Goal: Task Accomplishment & Management: Manage account settings

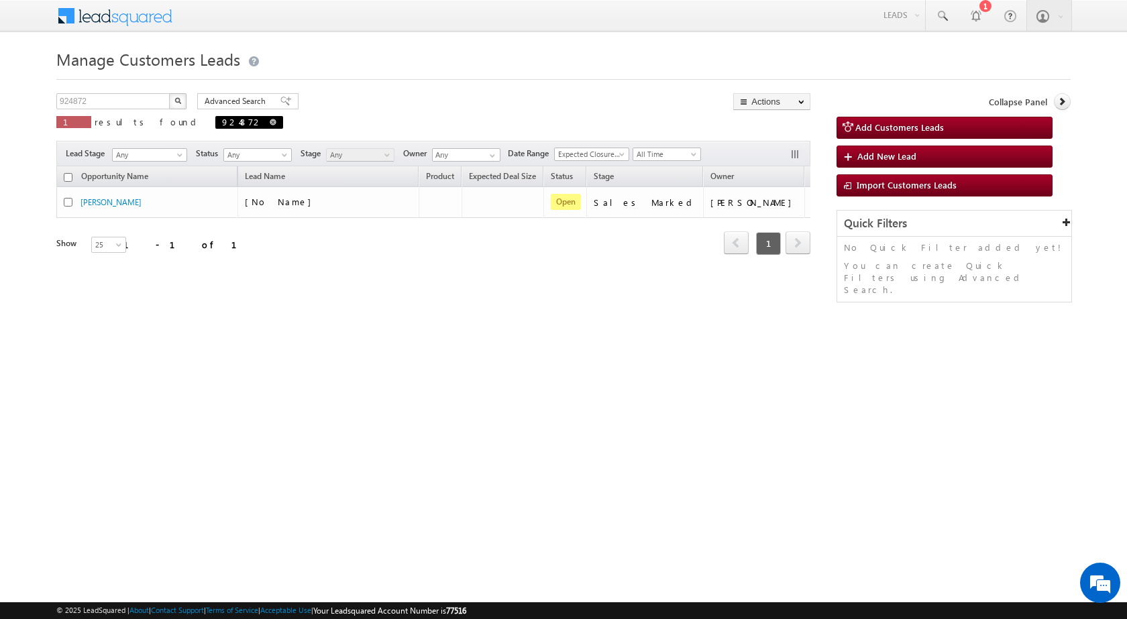
click at [270, 120] on span at bounding box center [273, 122] width 7 height 7
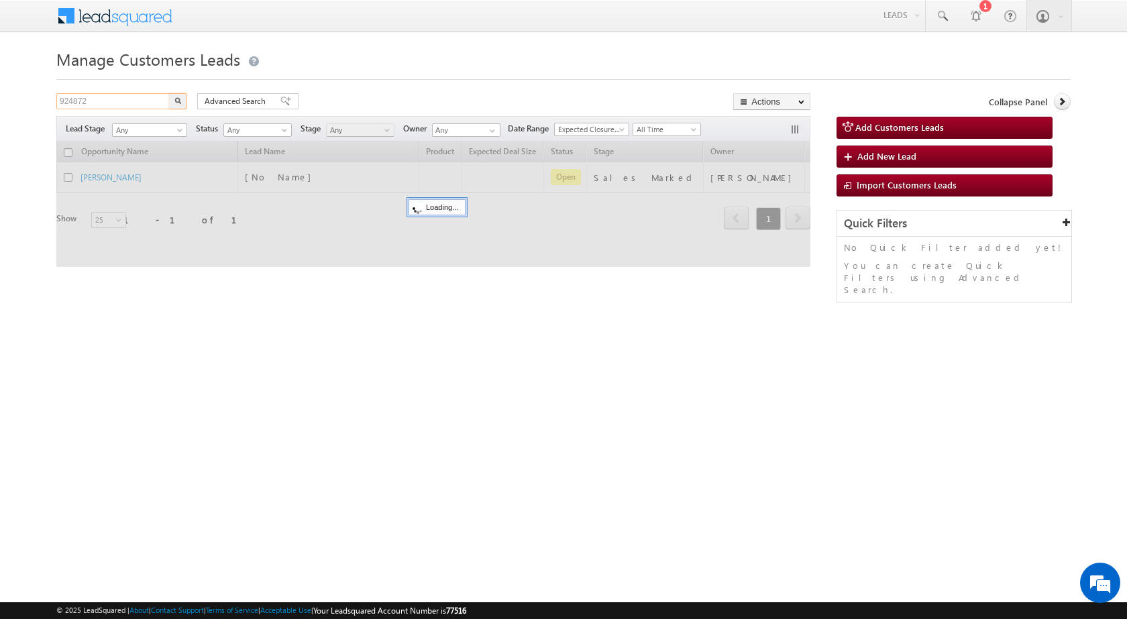
click at [135, 104] on input "924872" at bounding box center [113, 101] width 115 height 16
paste input "891580"
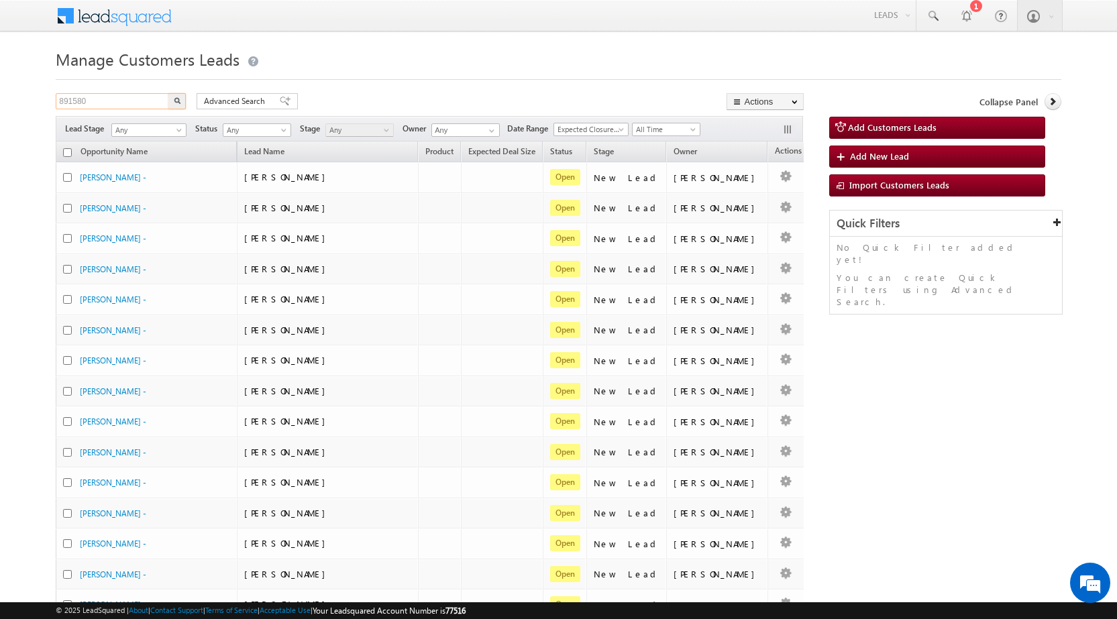
type input "891580"
click at [168, 93] on button "button" at bounding box center [176, 101] width 17 height 16
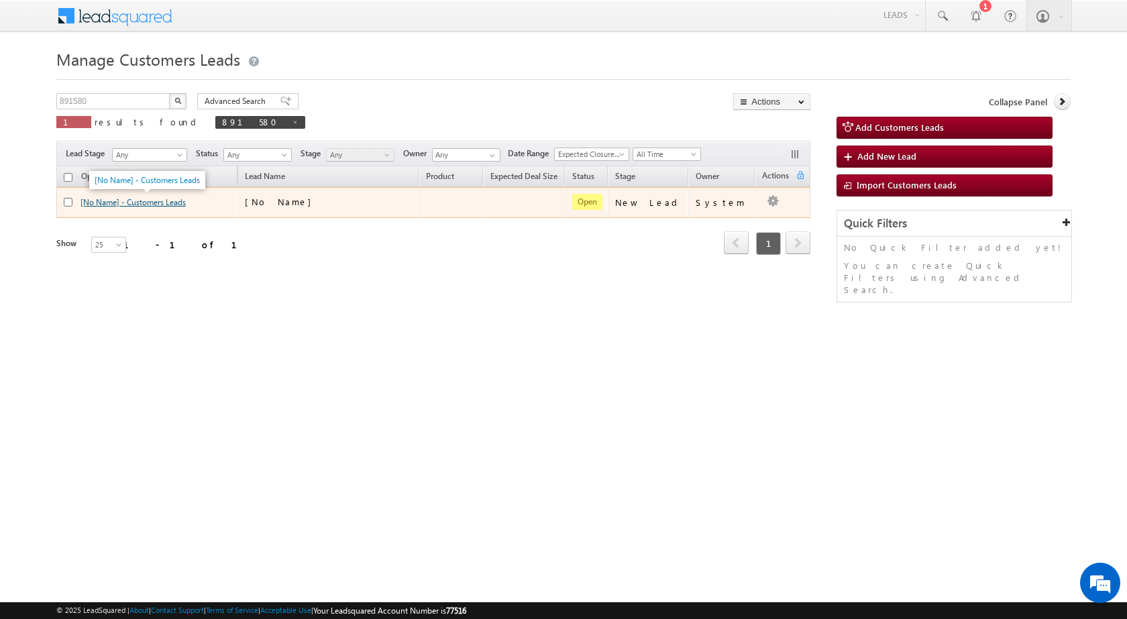
click at [170, 205] on link "[No Name] - Customers Leads" at bounding box center [132, 202] width 105 height 10
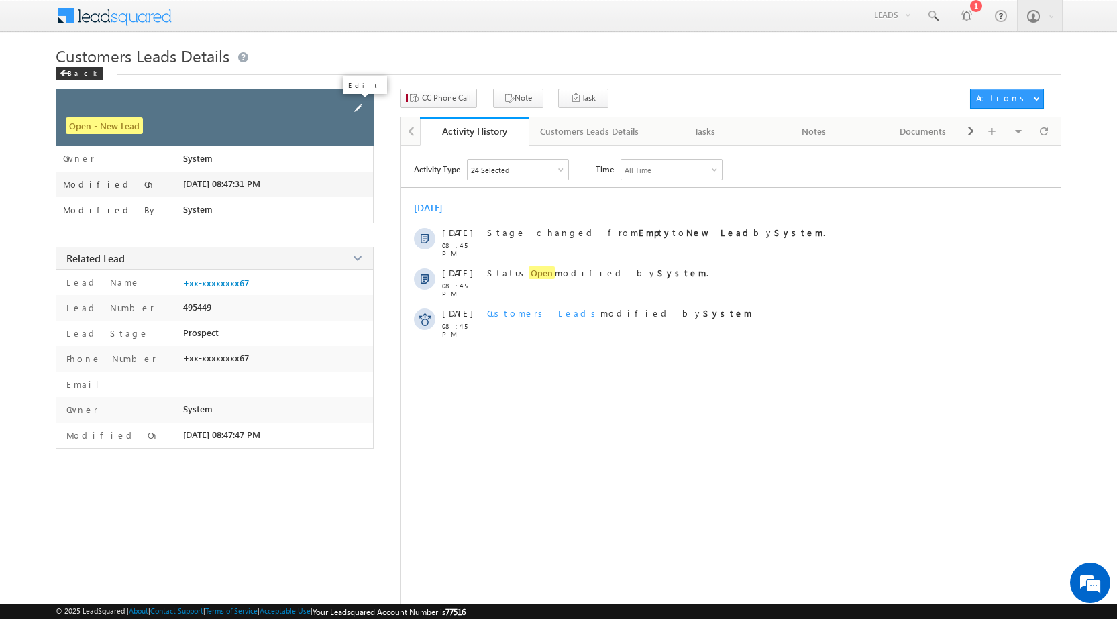
click at [360, 109] on span at bounding box center [358, 108] width 15 height 15
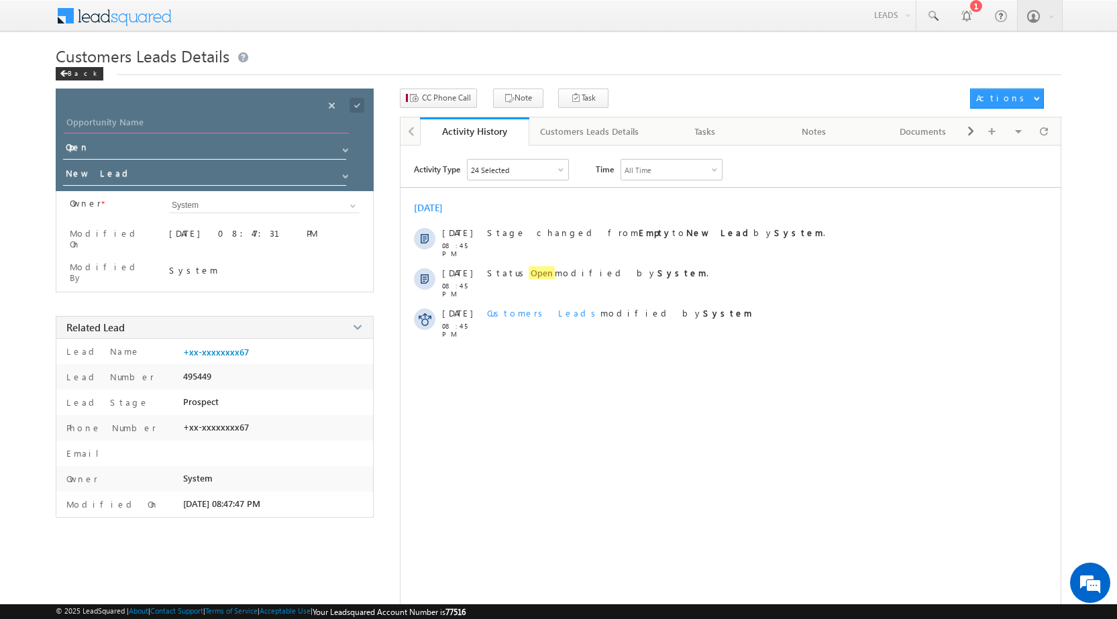
click at [110, 121] on input "Opportunity Name" at bounding box center [206, 124] width 285 height 19
paste input "[PERSON_NAME]"
type input "[PERSON_NAME]"
click at [344, 175] on span at bounding box center [345, 176] width 11 height 11
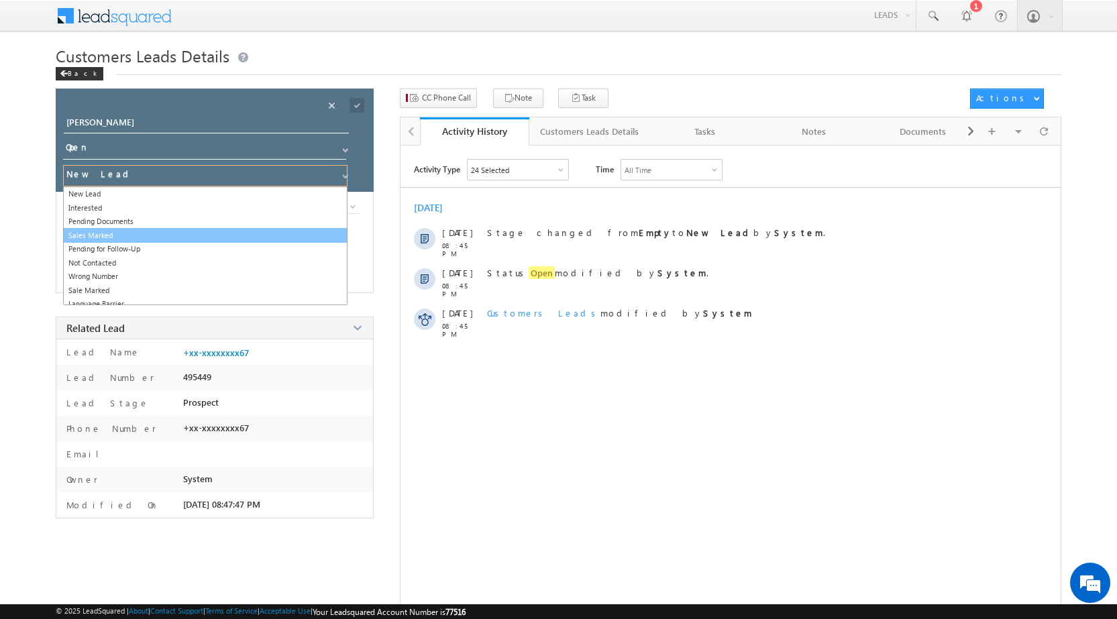
click at [174, 233] on link "Sales Marked" at bounding box center [205, 235] width 284 height 15
type input "Sales Marked"
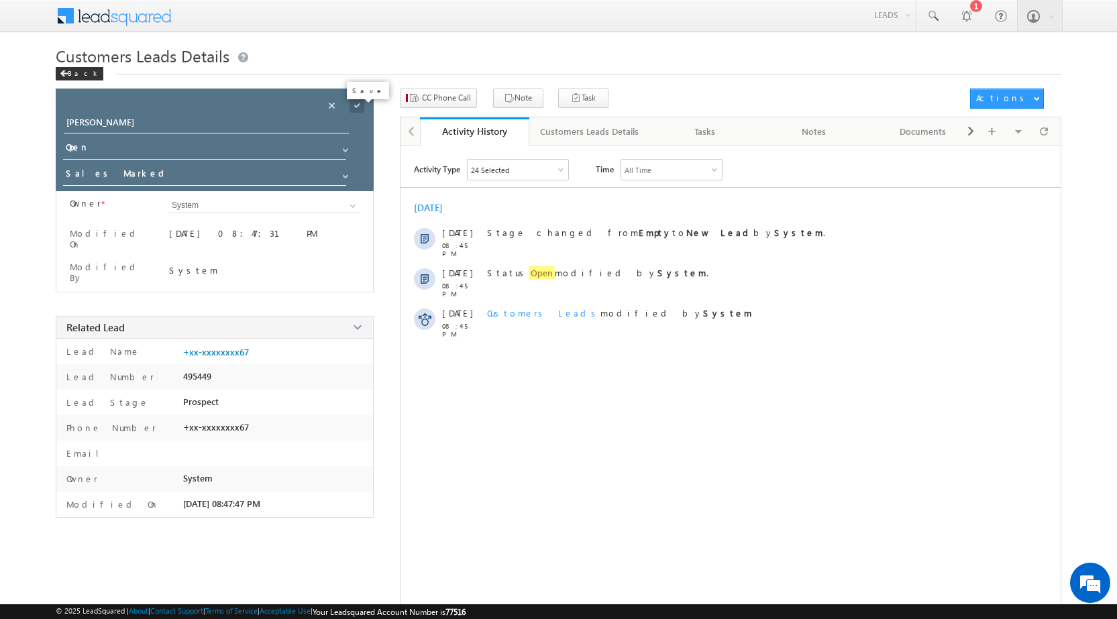
click at [359, 109] on span at bounding box center [356, 105] width 15 height 15
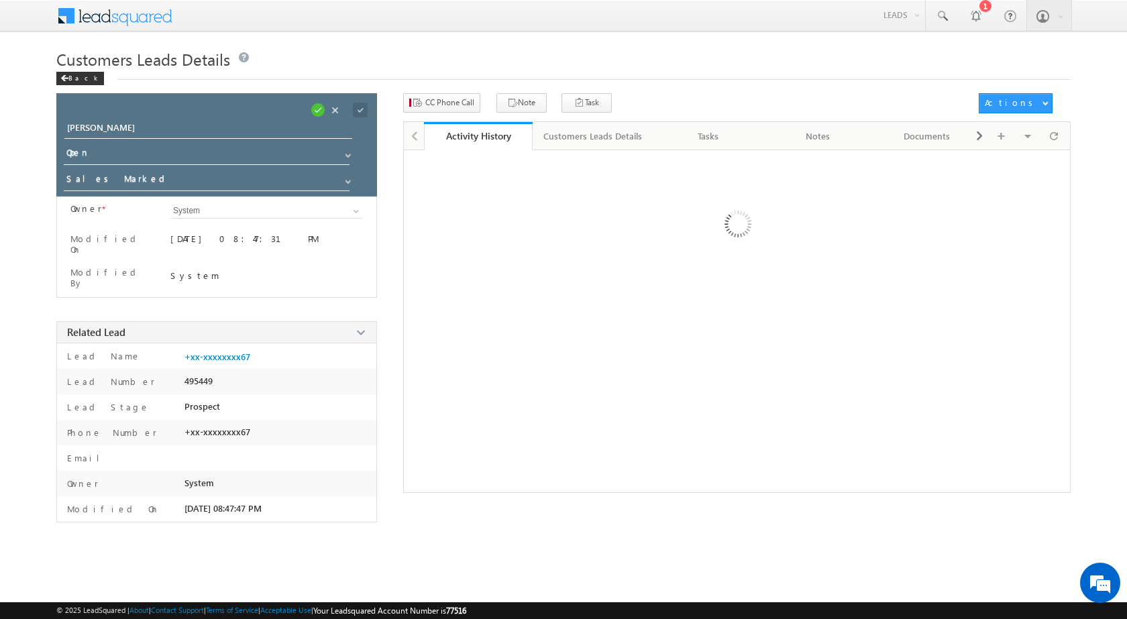
click at [450, 421] on div at bounding box center [736, 321] width 667 height 343
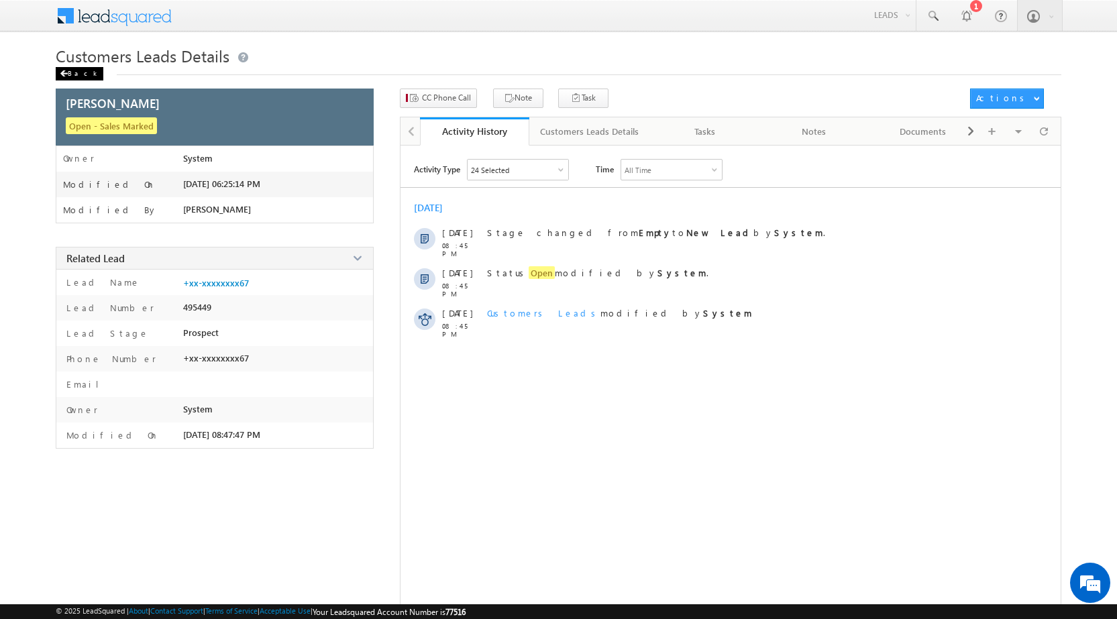
click at [63, 72] on span at bounding box center [64, 73] width 8 height 7
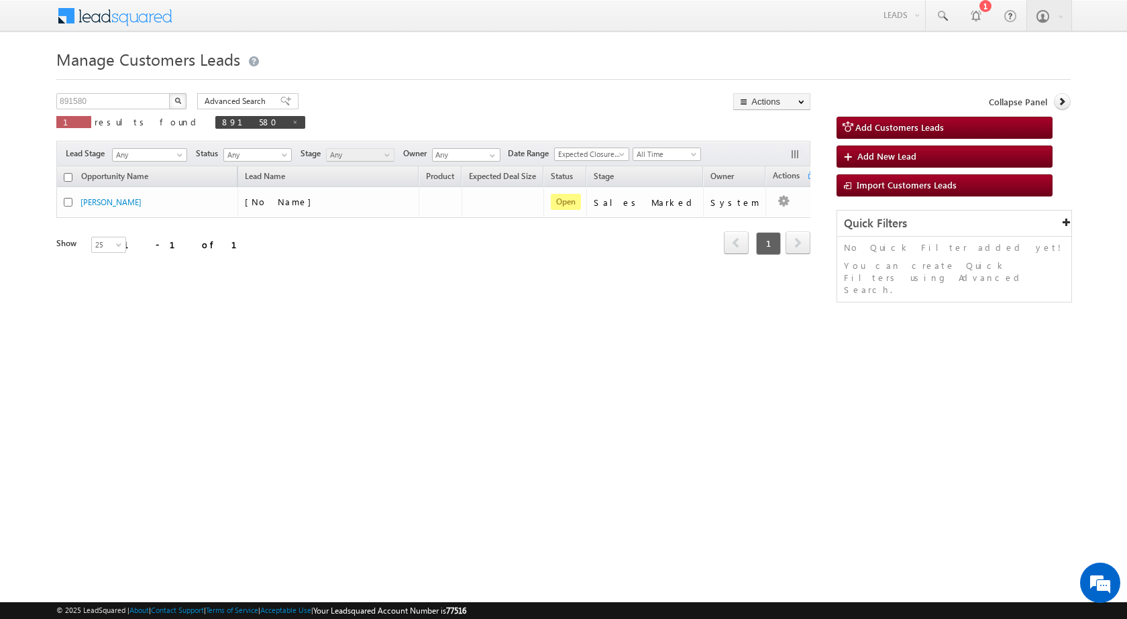
drag, startPoint x: 478, startPoint y: 367, endPoint x: 96, endPoint y: 21, distance: 514.8
click at [476, 367] on div "Manage Customers Leads 891580 X 1 results found 891580 Advanced Search Advanced…" at bounding box center [563, 212] width 1014 height 335
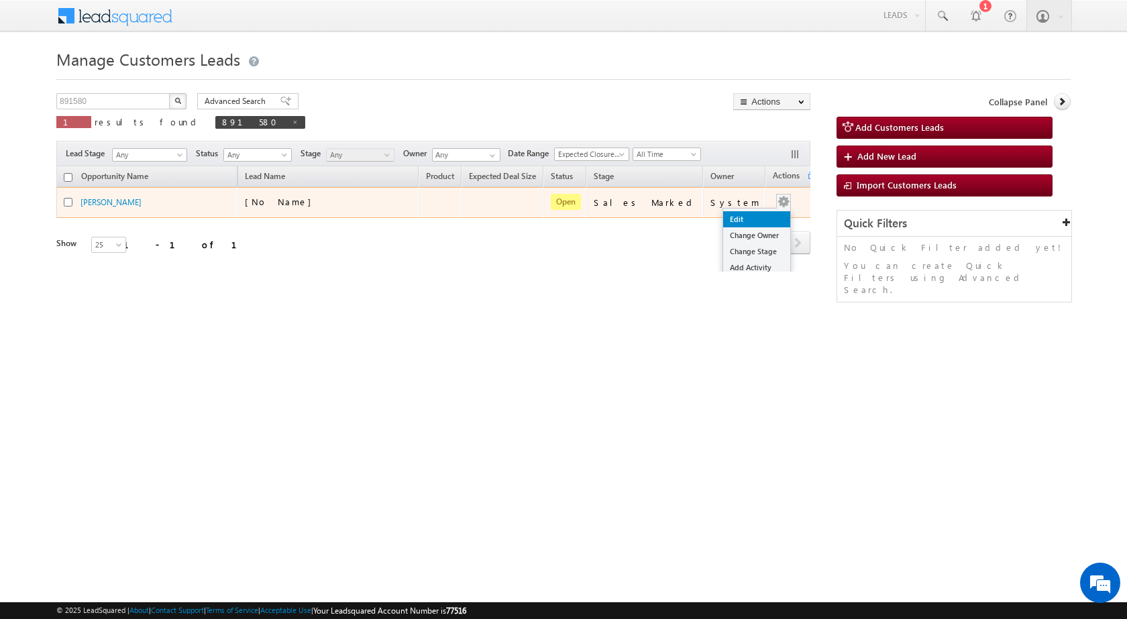
click at [763, 223] on link "Edit" at bounding box center [756, 219] width 67 height 16
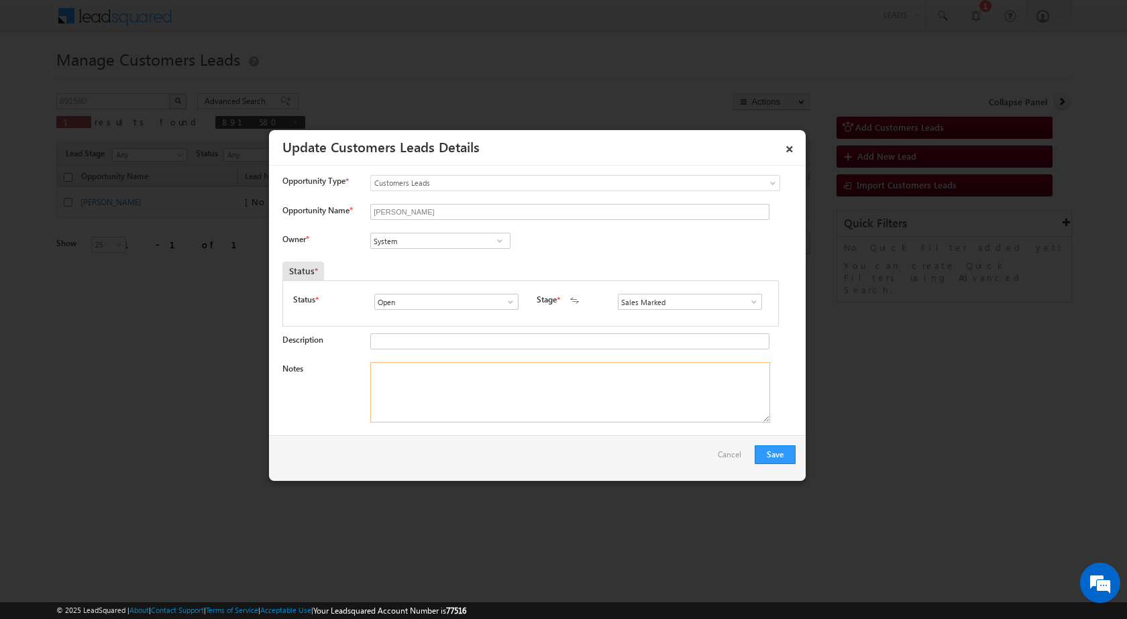
click at [449, 405] on textarea "Notes" at bounding box center [570, 392] width 400 height 60
click at [393, 245] on input "System" at bounding box center [440, 241] width 140 height 16
paste input "santosh.kanwer@sgrlimited.in"
click at [394, 262] on span "santosh.kanwer@sgrlimited.in" at bounding box center [436, 267] width 121 height 10
type input "Santosh Kanwer"
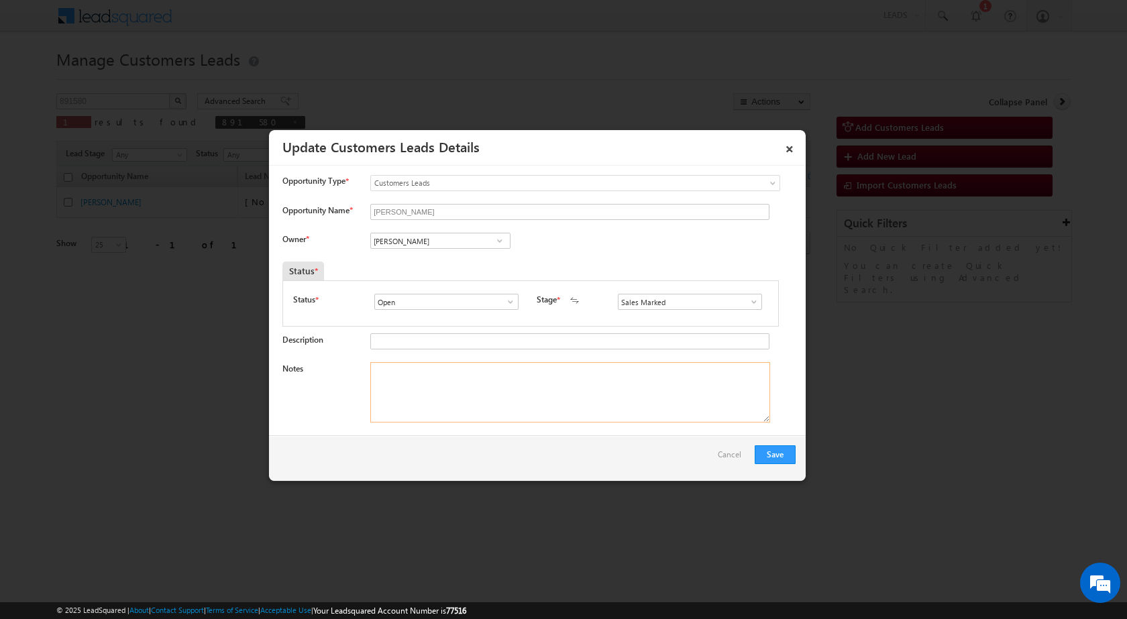
click at [410, 416] on textarea "Notes" at bounding box center [570, 392] width 400 height 60
paste textarea "Mobile no - 9351116767 / Name - MAHAVIR PRASAD JAIN / Construction loan / LV = …"
click at [726, 376] on textarea "Mobile no - 9351116767 / Name - MAHAVIR PRASAD JAIN / Construction loan / LV = …" at bounding box center [570, 392] width 400 height 60
type textarea "Mobile no - 9351116767 / Name - MAHAVIR PRASAD JAIN / Construction loan / LV = …"
click at [780, 455] on button "Save" at bounding box center [775, 454] width 41 height 19
